Goal: Task Accomplishment & Management: Use online tool/utility

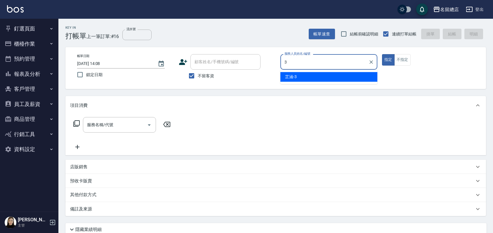
type input "芷涵-3"
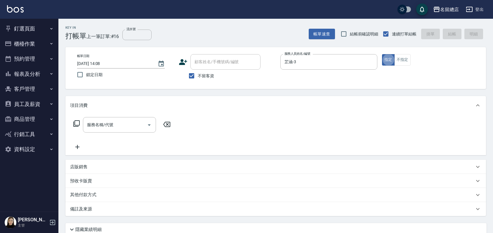
type button "true"
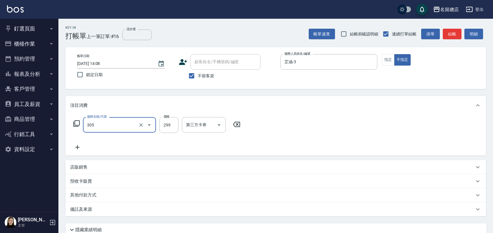
type input "剪髮(305)"
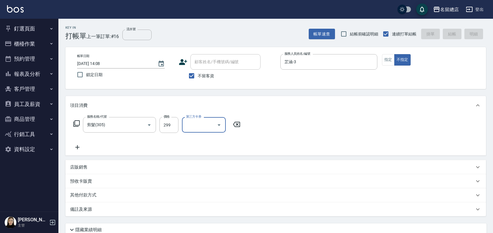
type input "[DATE] 14:45"
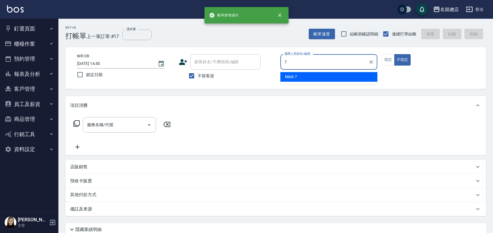
type input "Mick-7"
type button "false"
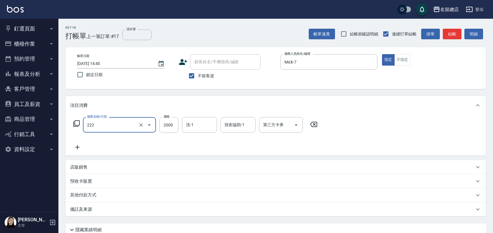
type input "燙髮2000以上(222)"
type input "1700"
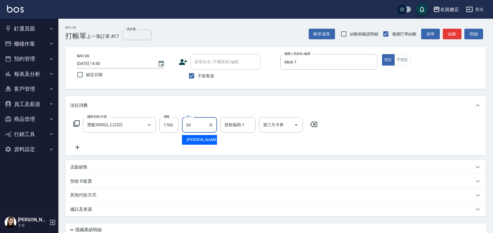
type input "[PERSON_NAME]-34"
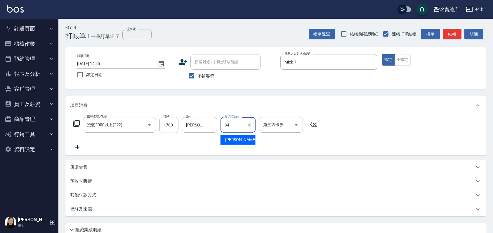
type input "[PERSON_NAME]-34"
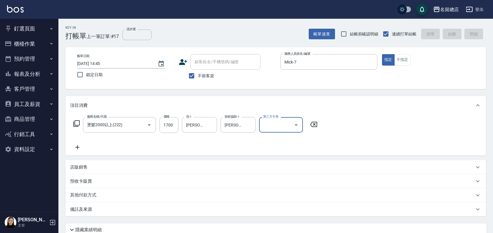
type input "[DATE] 14:46"
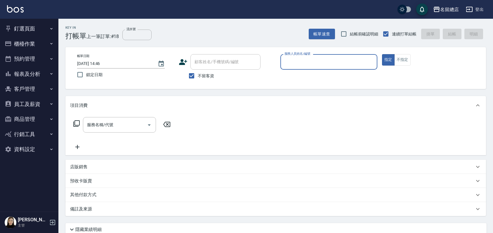
click at [24, 41] on button "櫃檯作業" at bounding box center [29, 43] width 54 height 15
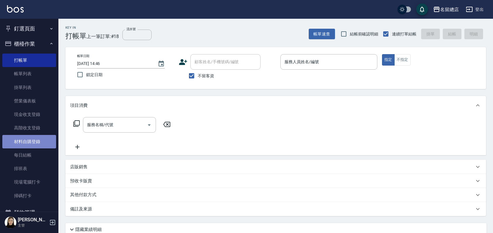
click at [42, 144] on link "材料自購登錄" at bounding box center [29, 141] width 54 height 13
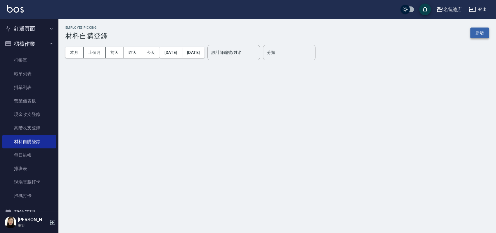
click at [474, 32] on button "新增" at bounding box center [479, 32] width 19 height 11
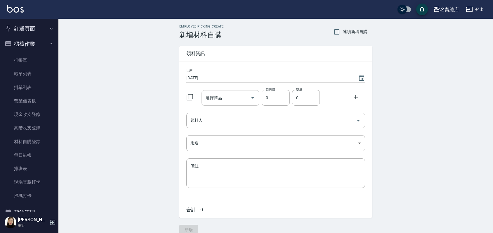
click at [223, 98] on input "選擇商品" at bounding box center [226, 98] width 44 height 10
type input "1"
type input "博"
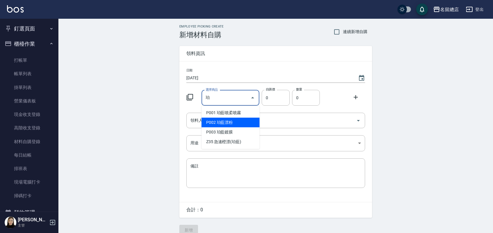
click at [237, 121] on li "P002 珀藍漂粉" at bounding box center [231, 122] width 58 height 10
type input "珀藍漂粉"
type input "600"
type input "1"
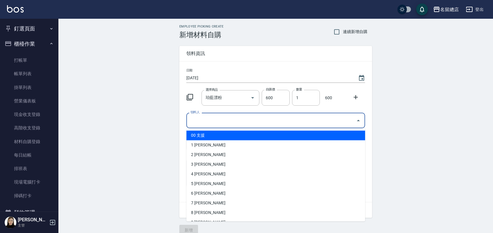
click at [237, 121] on input "領料人" at bounding box center [271, 120] width 165 height 10
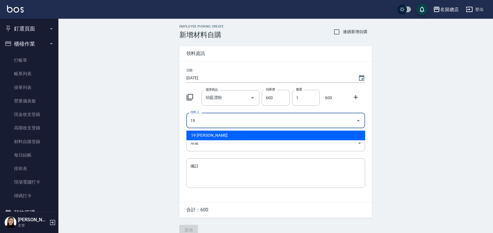
type input "19 [PERSON_NAME]"
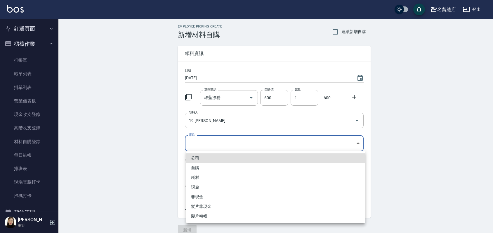
click at [236, 141] on body "名留總店 登出 釘選頁面 打帳單 帳單列表 材料自購登錄 現金收支登錄 店家日報表 商品列表 櫃檯作業 打帳單 帳單列表 掛單列表 營業儀表板 現金收支登錄 …" at bounding box center [246, 120] width 493 height 241
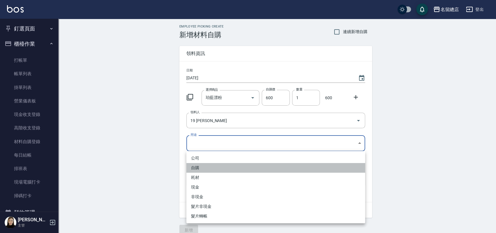
click at [208, 165] on li "自購" at bounding box center [275, 168] width 179 height 10
type input "自購"
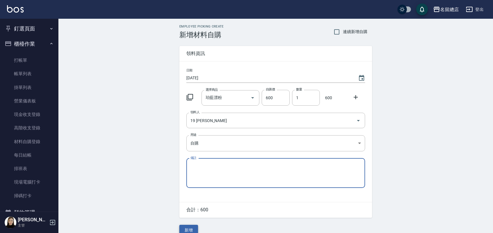
click at [192, 229] on button "新增" at bounding box center [188, 229] width 19 height 11
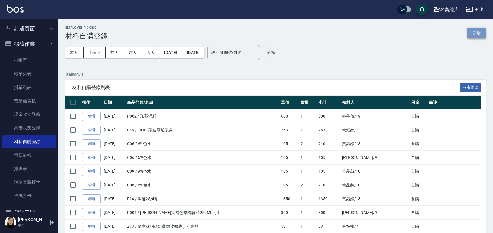
click at [479, 34] on button "新增" at bounding box center [477, 32] width 19 height 11
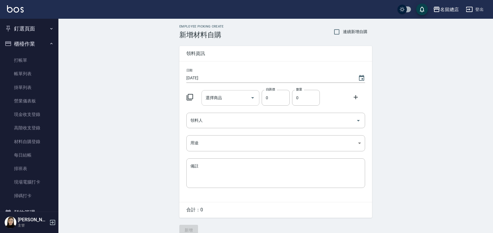
click at [241, 98] on input "選擇商品" at bounding box center [226, 98] width 44 height 10
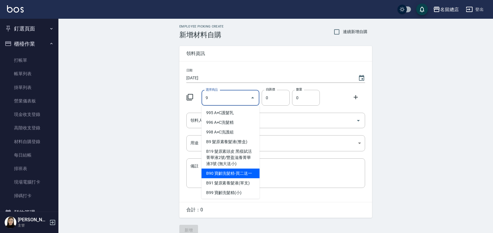
scroll to position [32, 0]
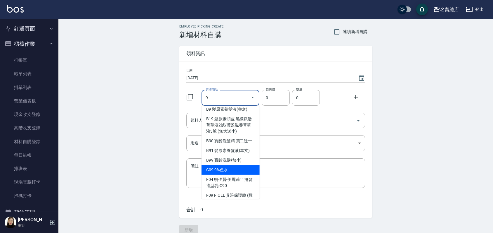
click at [228, 174] on li "C09 9%色水" at bounding box center [231, 170] width 58 height 10
type input "9%色水"
type input "105"
type input "1"
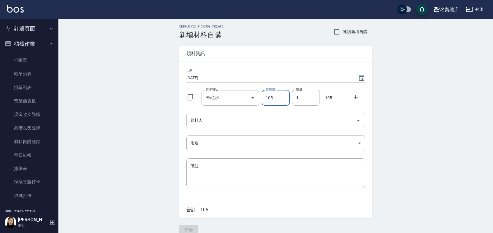
click at [238, 118] on input "領料人" at bounding box center [271, 120] width 165 height 10
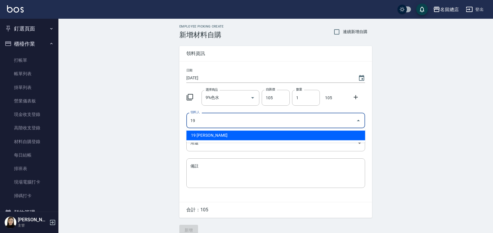
type input "19 [PERSON_NAME]"
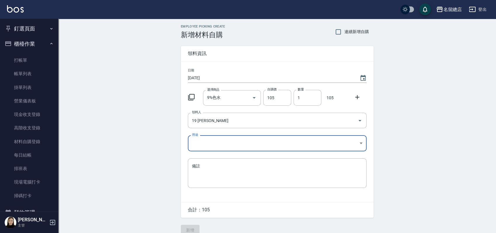
click at [219, 140] on body "名留總店 登出 釘選頁面 打帳單 帳單列表 材料自購登錄 現金收支登錄 店家日報表 商品列表 櫃檯作業 打帳單 帳單列表 掛單列表 營業儀表板 現金收支登錄 …" at bounding box center [248, 120] width 496 height 241
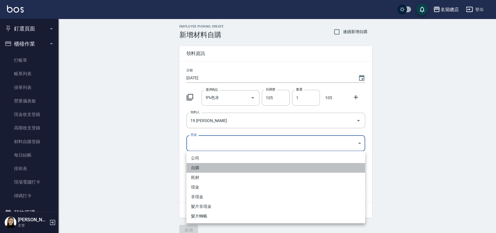
click at [203, 167] on li "自購" at bounding box center [275, 168] width 179 height 10
type input "自購"
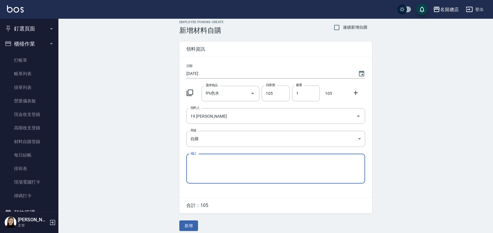
scroll to position [9, 0]
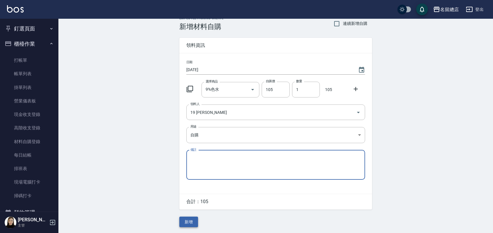
click at [191, 222] on button "新增" at bounding box center [188, 221] width 19 height 11
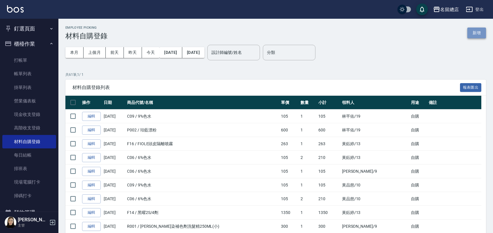
click at [479, 30] on button "新增" at bounding box center [477, 32] width 19 height 11
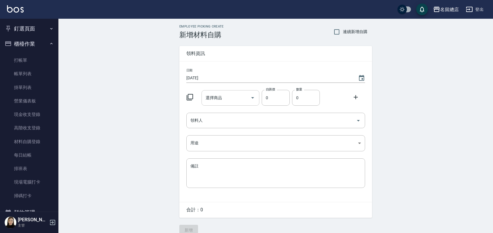
click at [228, 95] on input "選擇商品" at bounding box center [226, 98] width 44 height 10
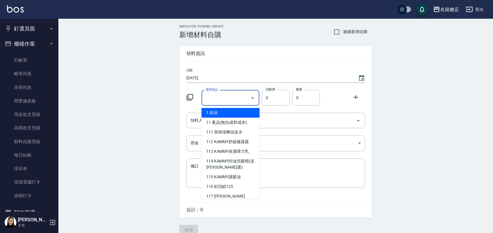
type input "ㄈ"
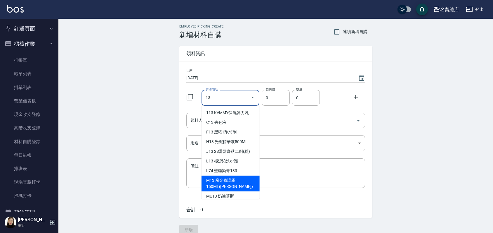
scroll to position [32, 0]
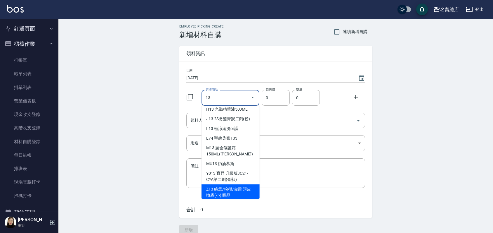
click at [220, 189] on li "Z13 綠意/粉穳/金鑽 頭皮噴霧(小) 贈品" at bounding box center [231, 192] width 58 height 16
type input "綠意/粉穳/金鑽 頭皮噴霧(小) 贈品"
type input "53"
type input "1"
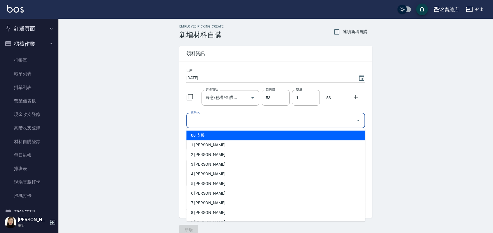
click at [275, 122] on input "領料人" at bounding box center [271, 120] width 165 height 10
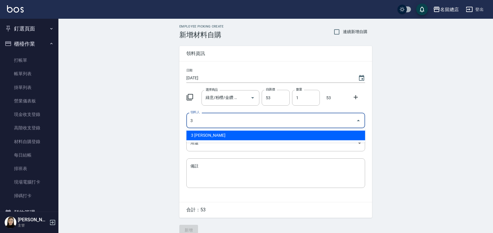
type input "3 [PERSON_NAME]"
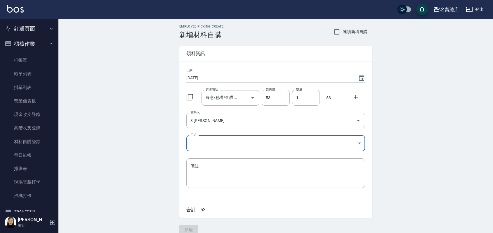
click at [257, 145] on body "名留總店 登出 釘選頁面 打帳單 帳單列表 材料自購登錄 現金收支登錄 店家日報表 商品列表 櫃檯作業 打帳單 帳單列表 掛單列表 營業儀表板 現金收支登錄 …" at bounding box center [246, 120] width 493 height 241
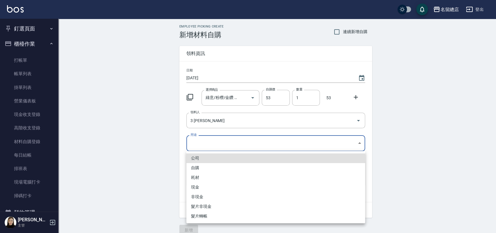
click at [214, 167] on li "自購" at bounding box center [275, 168] width 179 height 10
type input "自購"
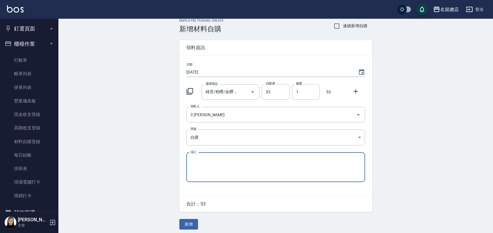
scroll to position [9, 0]
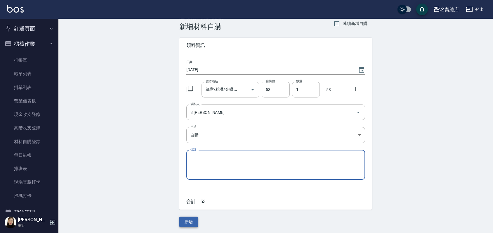
click at [190, 220] on button "新增" at bounding box center [188, 221] width 19 height 11
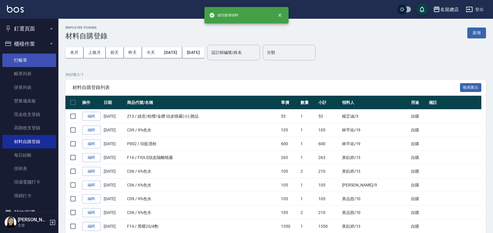
click at [28, 55] on link "打帳單" at bounding box center [29, 59] width 54 height 13
